Goal: Navigation & Orientation: Find specific page/section

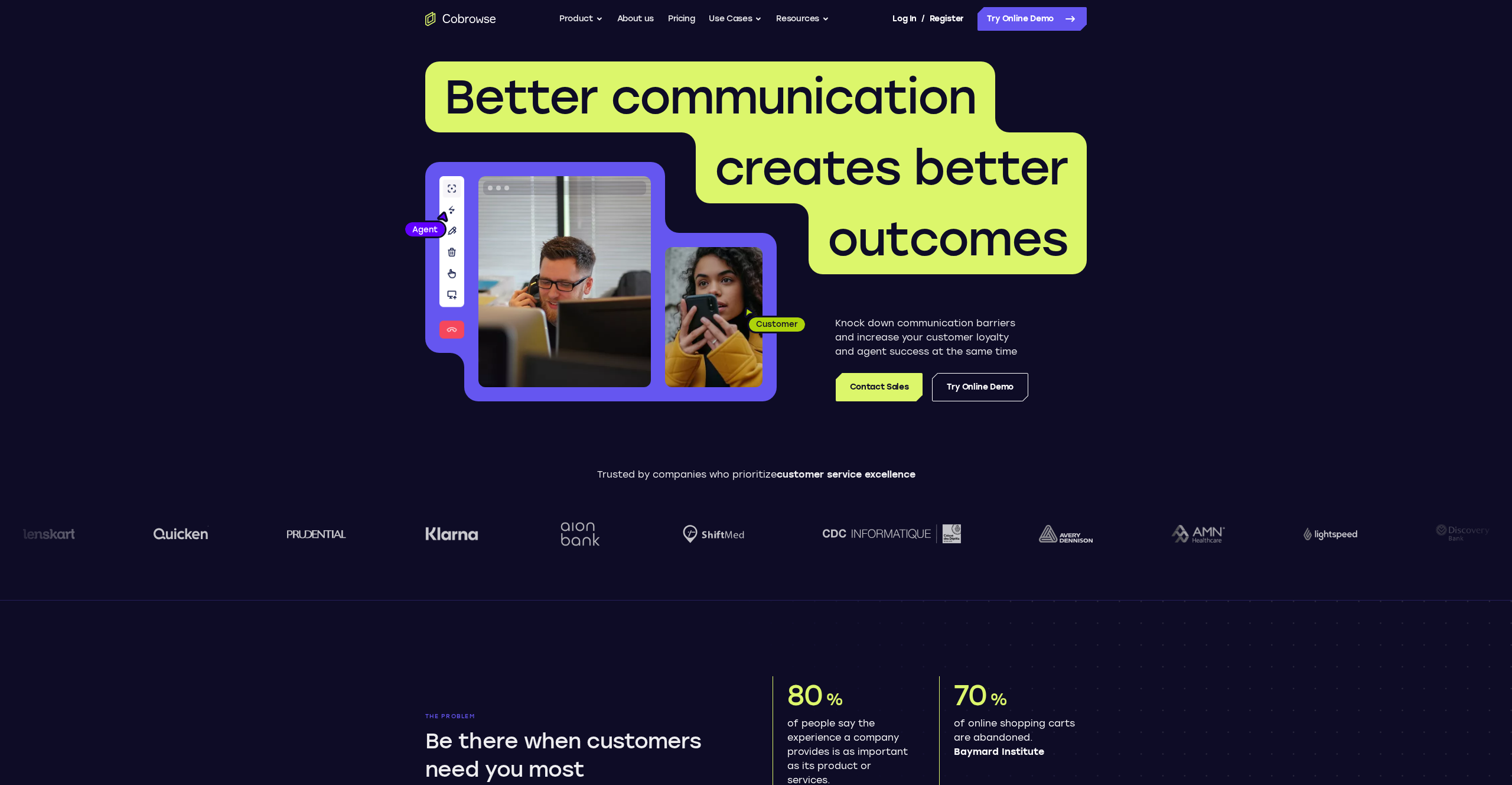
click at [1249, 29] on nav "Go back Powerful, Flexible and Trustworthy. Avoid all extra friction for both A…" at bounding box center [756, 18] width 1512 height 38
click at [816, 22] on button "Resources" at bounding box center [803, 18] width 53 height 24
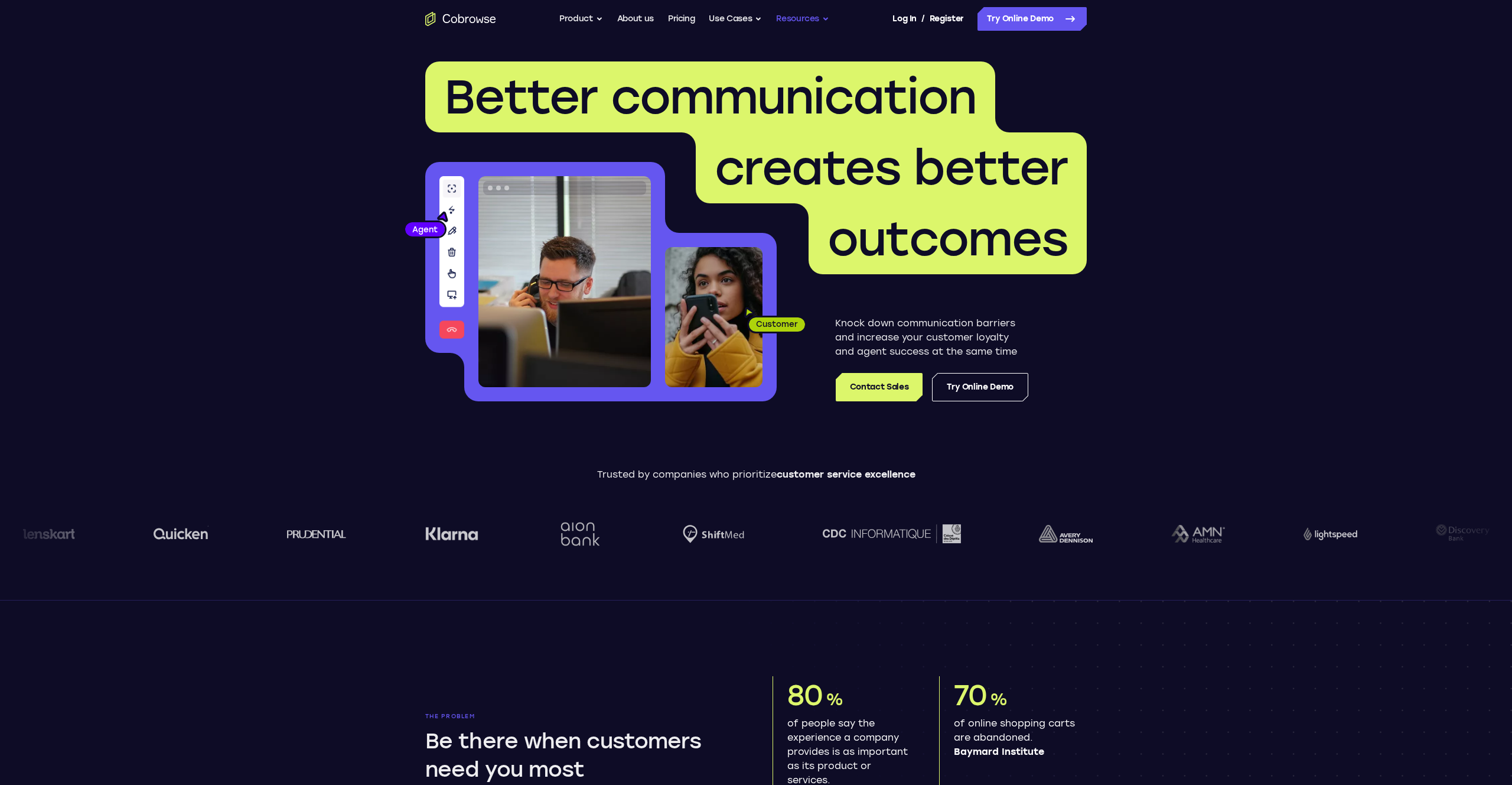
click at [811, 17] on button "Resources" at bounding box center [803, 18] width 53 height 24
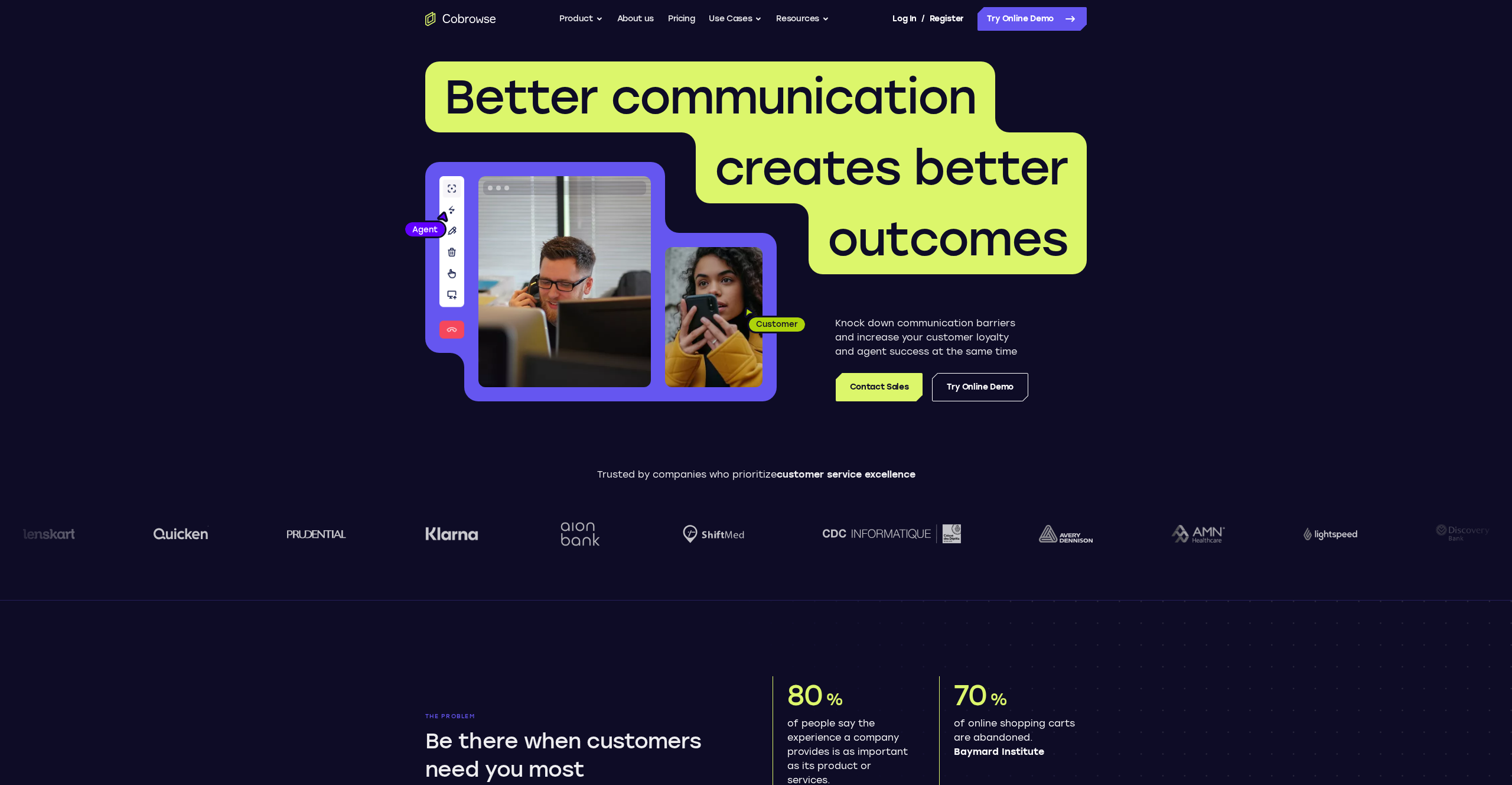
click at [787, 15] on button "Resources" at bounding box center [803, 18] width 53 height 24
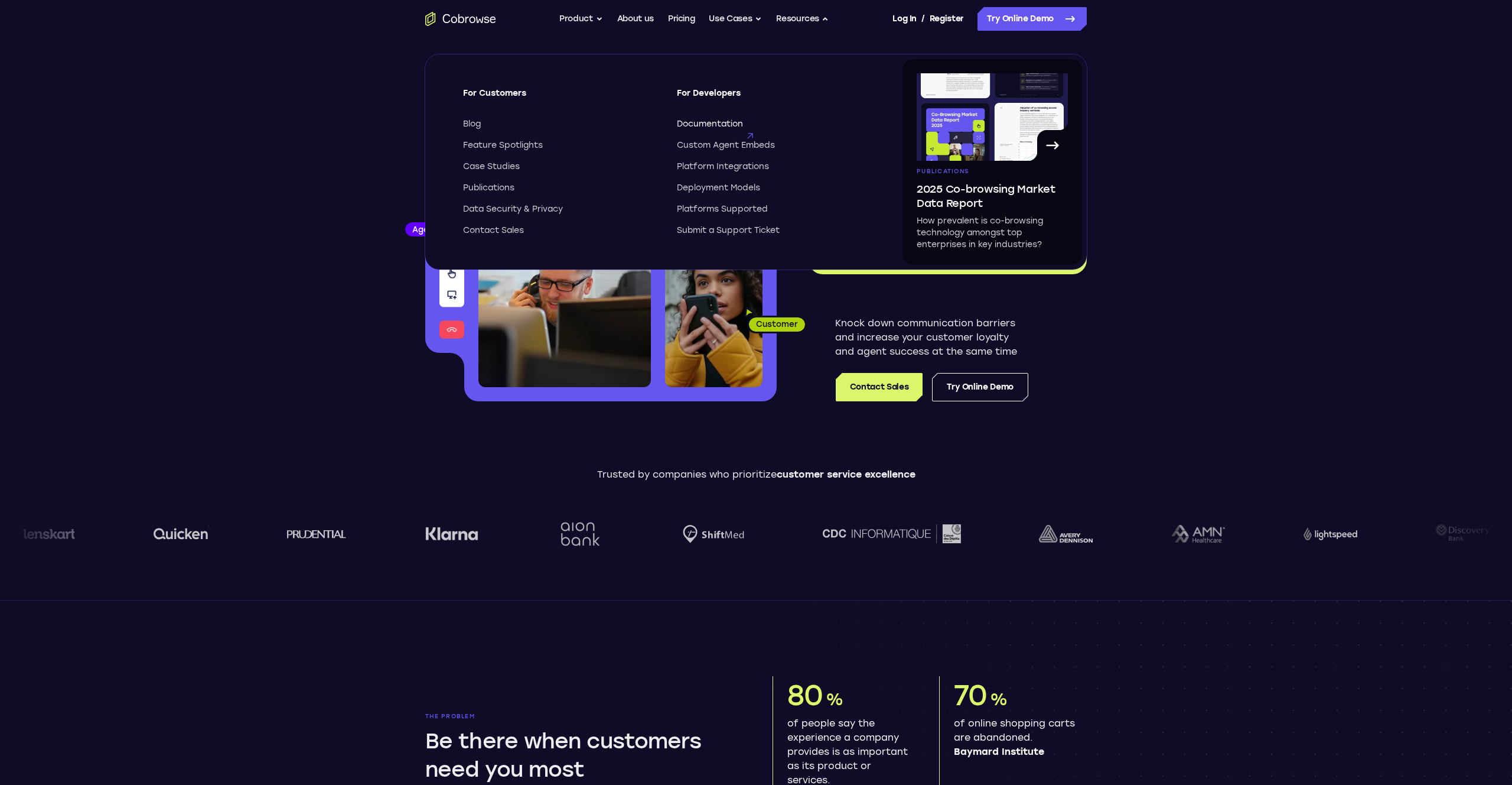
click at [702, 124] on span "Documentation" at bounding box center [710, 124] width 66 height 12
